Goal: Complete application form

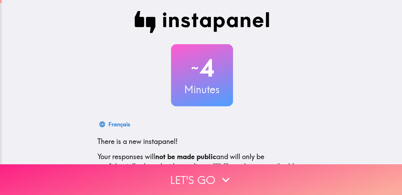
click at [187, 172] on button "Let's go" at bounding box center [201, 179] width 402 height 31
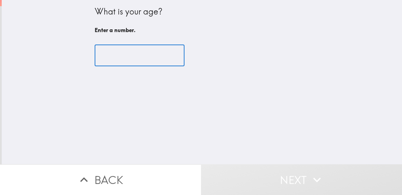
click at [125, 52] on input "number" at bounding box center [140, 55] width 90 height 21
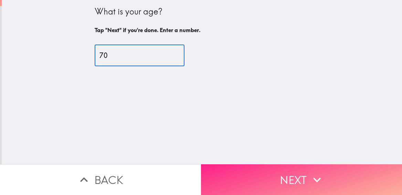
type input "70"
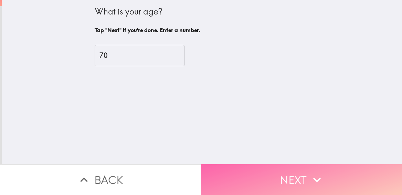
click at [279, 177] on button "Next" at bounding box center [301, 179] width 201 height 31
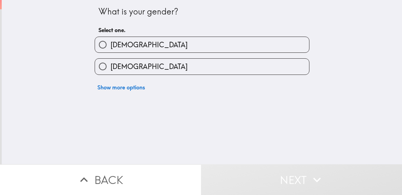
click at [97, 66] on input "[DEMOGRAPHIC_DATA]" at bounding box center [102, 66] width 15 height 15
radio input "true"
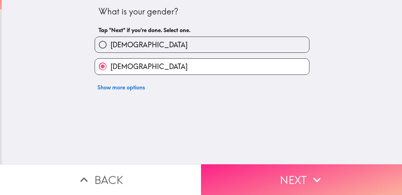
click at [278, 178] on button "Next" at bounding box center [301, 179] width 201 height 31
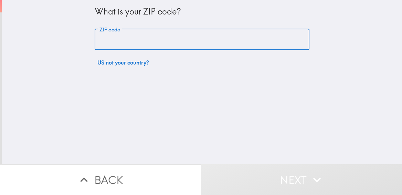
click at [144, 29] on input "ZIP code" at bounding box center [202, 39] width 215 height 21
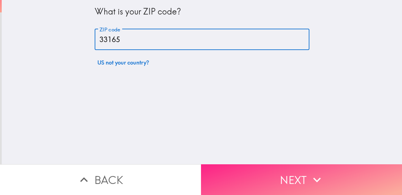
type input "33165"
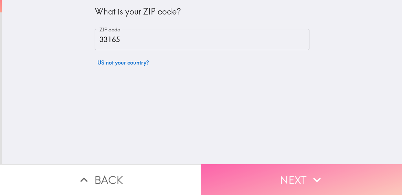
click at [292, 174] on button "Next" at bounding box center [301, 179] width 201 height 31
